Goal: Task Accomplishment & Management: Use online tool/utility

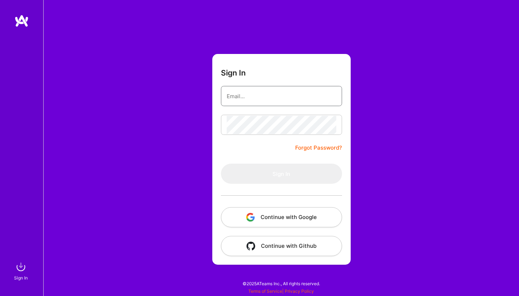
type input "[PERSON_NAME][EMAIL_ADDRESS][DOMAIN_NAME]"
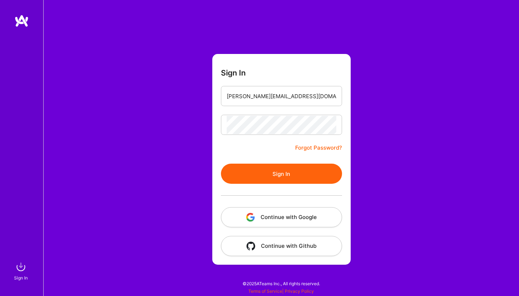
click at [276, 175] on button "Sign In" at bounding box center [281, 174] width 121 height 20
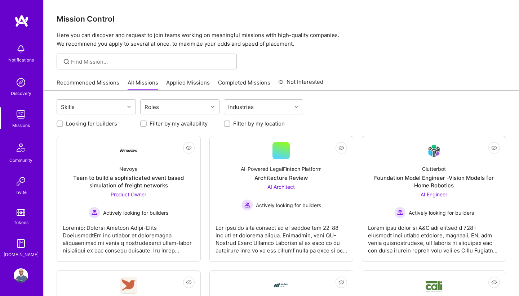
click at [89, 86] on link "Recommended Missions" at bounding box center [88, 85] width 63 height 12
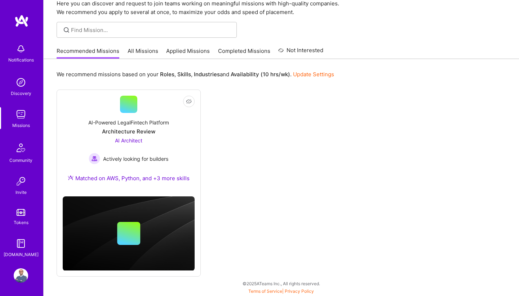
scroll to position [31, 0]
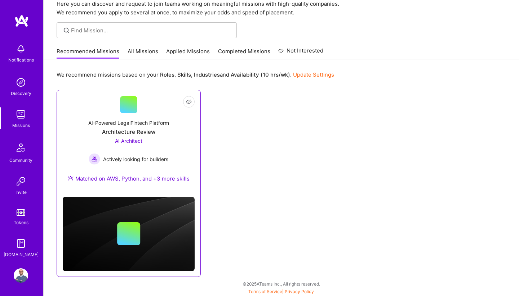
click at [167, 147] on div "AI Architect Actively looking for builders" at bounding box center [129, 151] width 80 height 28
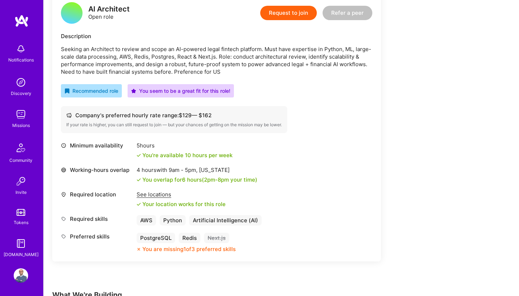
scroll to position [192, 0]
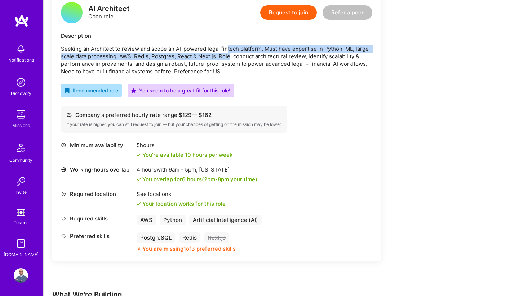
drag, startPoint x: 227, startPoint y: 50, endPoint x: 232, endPoint y: 57, distance: 8.2
click at [231, 55] on p "Seeking an Architect to review and scope an AI-powered legal fintech platform. …" at bounding box center [216, 60] width 311 height 30
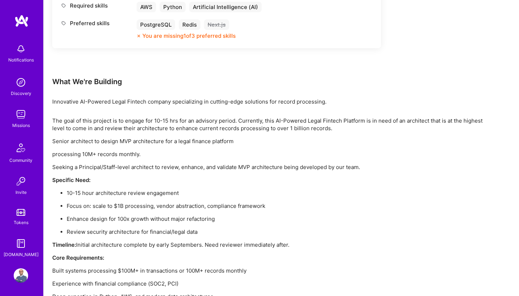
scroll to position [448, 0]
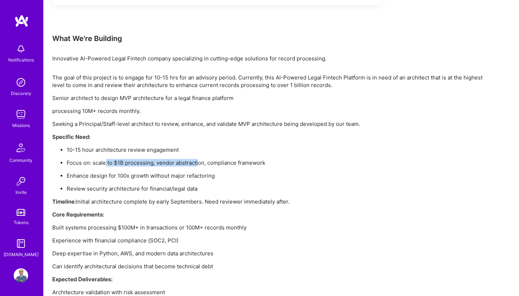
drag, startPoint x: 106, startPoint y: 162, endPoint x: 198, endPoint y: 162, distance: 92.2
click at [198, 162] on p "Focus on: scale to $1B processing, vendor abstraction, compliance framework" at bounding box center [276, 163] width 418 height 8
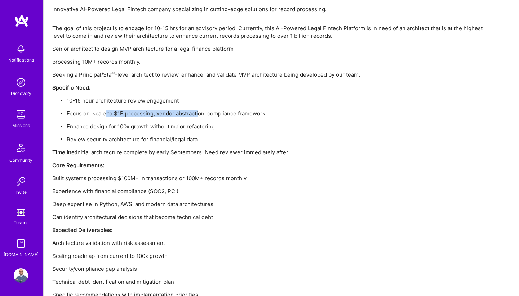
scroll to position [498, 0]
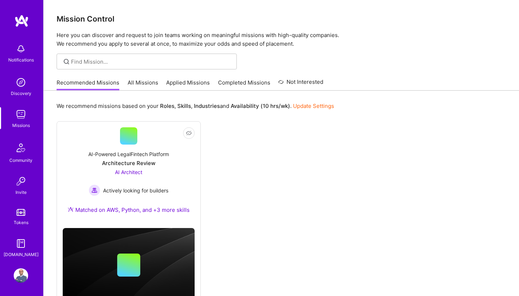
click at [147, 84] on link "All Missions" at bounding box center [142, 85] width 31 height 12
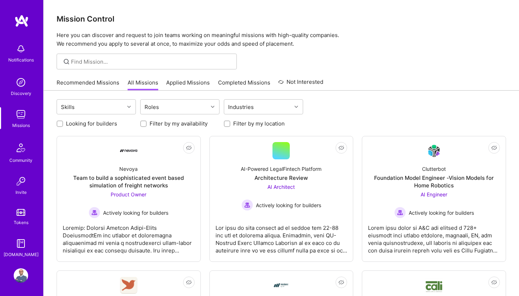
click at [138, 83] on link "All Missions" at bounding box center [142, 85] width 31 height 12
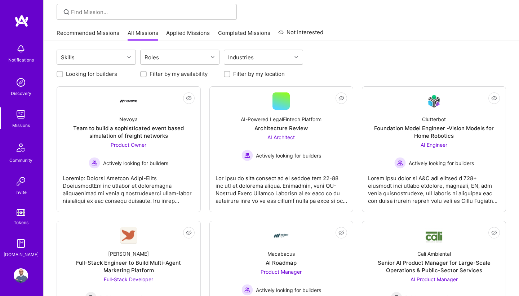
scroll to position [50, 0]
click at [165, 75] on label "Filter by my availability" at bounding box center [178, 73] width 58 height 8
click at [147, 75] on input "Filter by my availability" at bounding box center [144, 73] width 5 height 5
checkbox input "true"
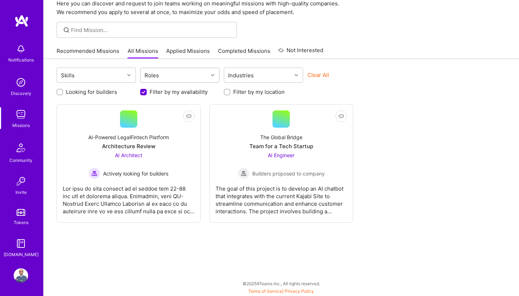
scroll to position [31, 0]
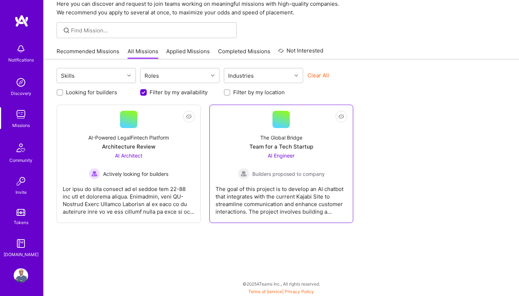
click at [271, 199] on div "The goal of this project is to develop an AI chatbot that integrates with the c…" at bounding box center [281, 198] width 132 height 36
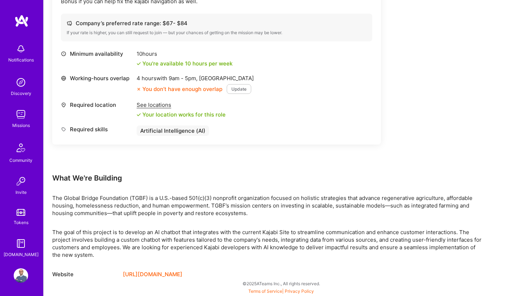
scroll to position [252, 0]
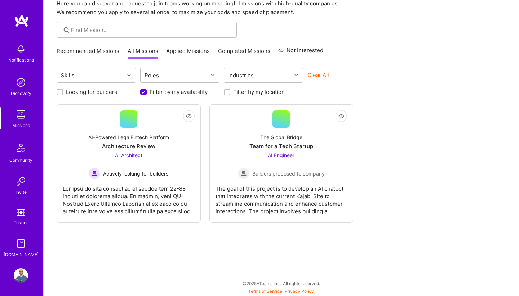
scroll to position [31, 0]
click at [173, 96] on div "Skills Roles Industries Clear All Looking for builders Filter by my availabilit…" at bounding box center [281, 177] width 475 height 237
drag, startPoint x: 161, startPoint y: 94, endPoint x: 151, endPoint y: 94, distance: 10.8
click at [161, 94] on label "Filter by my availability" at bounding box center [178, 93] width 58 height 8
click at [147, 94] on input "Filter by my availability" at bounding box center [144, 93] width 6 height 6
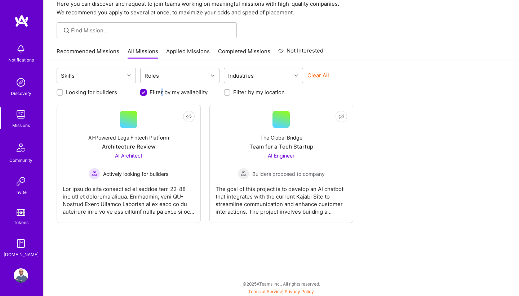
checkbox input "false"
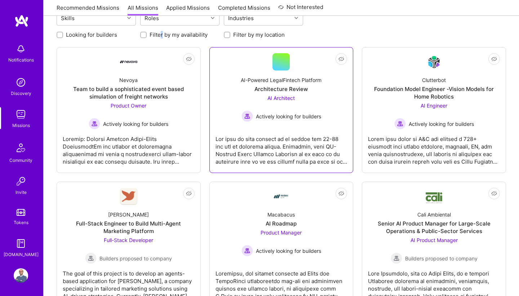
scroll to position [90, 0]
